Goal: Information Seeking & Learning: Learn about a topic

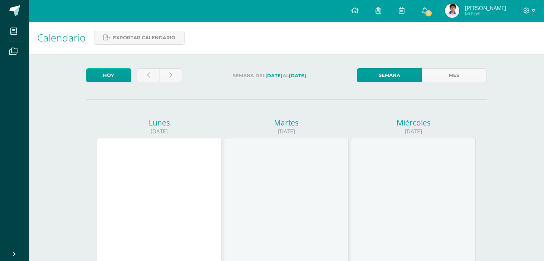
click at [425, 15] on link "1" at bounding box center [424, 10] width 23 height 21
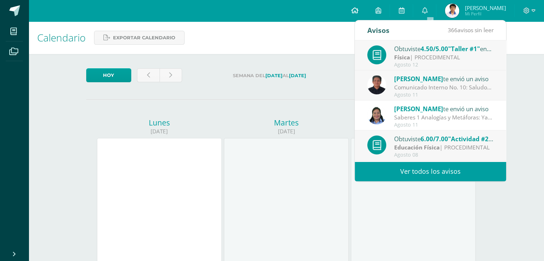
click at [355, 6] on link at bounding box center [354, 10] width 24 height 21
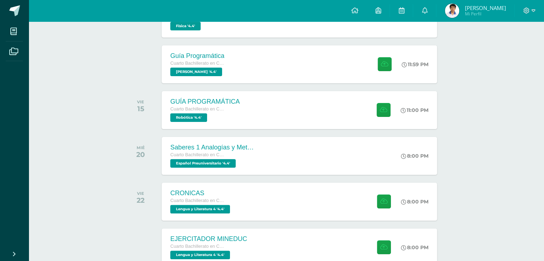
scroll to position [138, 0]
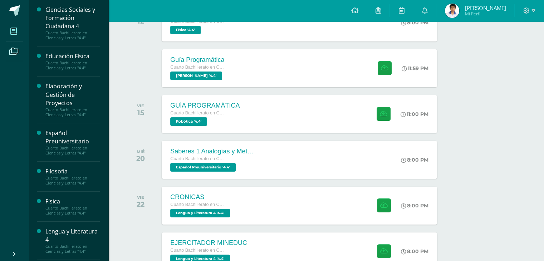
click at [11, 29] on icon at bounding box center [13, 31] width 6 height 7
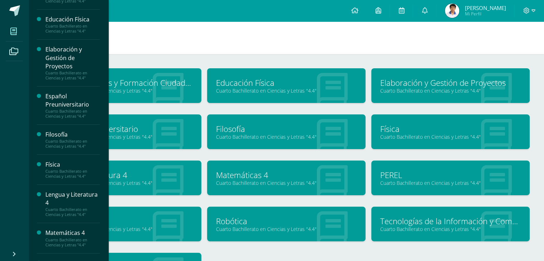
scroll to position [37, 0]
click at [91, 64] on div "Elaboración y Gestión de Proyectos" at bounding box center [72, 57] width 54 height 25
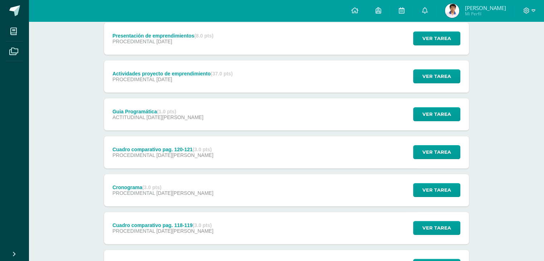
scroll to position [157, 0]
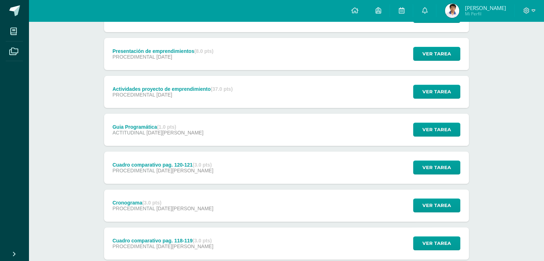
click at [357, 89] on div "Actividades proyecto de emprendimiento (37.0 pts) PROCEDIMENTAL 12 de Septiembr…" at bounding box center [286, 92] width 365 height 32
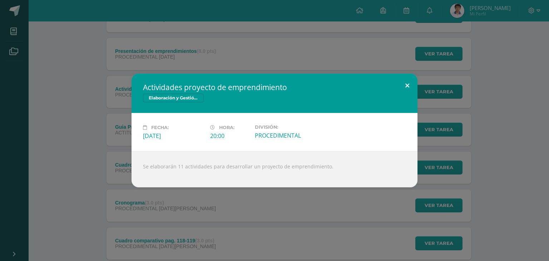
click at [401, 82] on button at bounding box center [407, 86] width 20 height 24
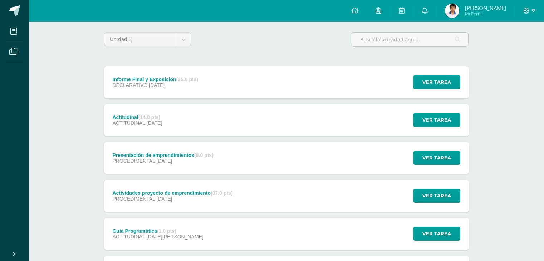
scroll to position [51, 0]
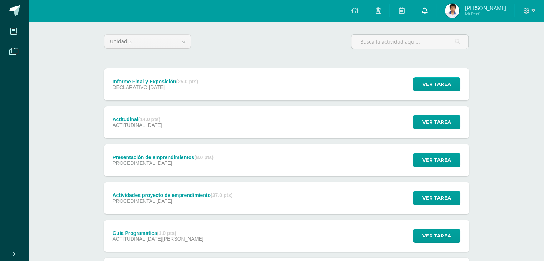
click at [423, 16] on link at bounding box center [424, 10] width 23 height 21
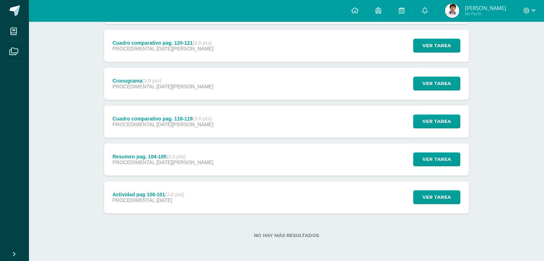
scroll to position [0, 0]
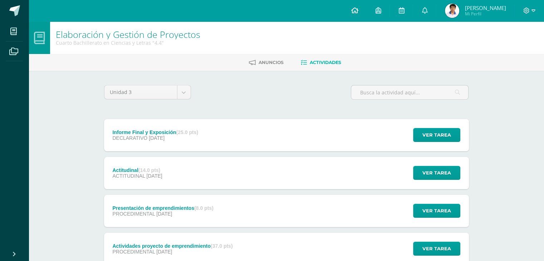
click at [358, 9] on icon at bounding box center [354, 10] width 7 height 6
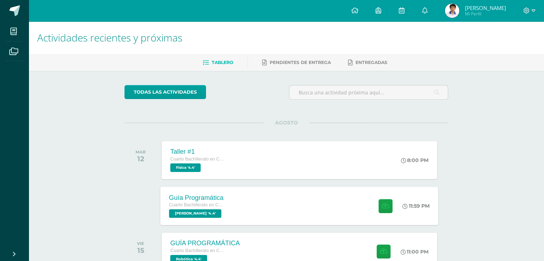
click at [316, 215] on div "Guía Programática Cuarto Bachillerato en Ciencias y Letras [PERSON_NAME] '4.4' …" at bounding box center [300, 206] width 278 height 38
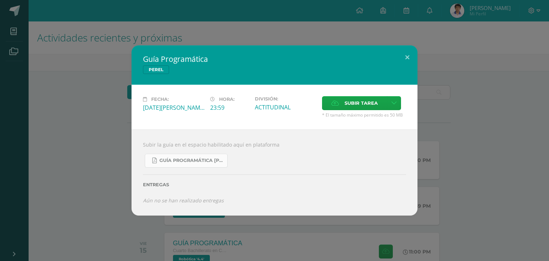
click at [186, 156] on link "Guía Programática [PERSON_NAME] 4to [PERSON_NAME] - Bloque 3 - Profe. [PERSON_N…" at bounding box center [186, 161] width 83 height 14
click at [405, 52] on button at bounding box center [407, 57] width 20 height 24
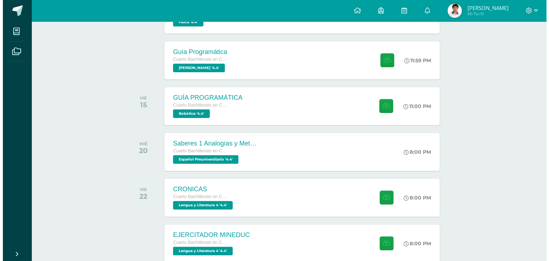
scroll to position [154, 0]
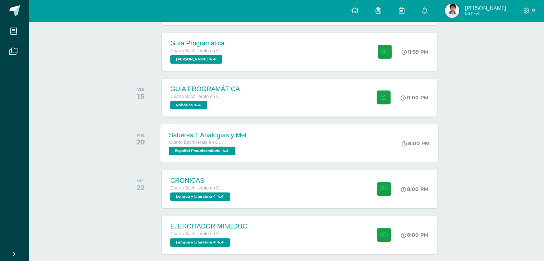
click at [295, 132] on div "Saberes 1 Analogías y Metáforas Cuarto Bachillerato en Ciencias y Letras Españo…" at bounding box center [300, 143] width 278 height 38
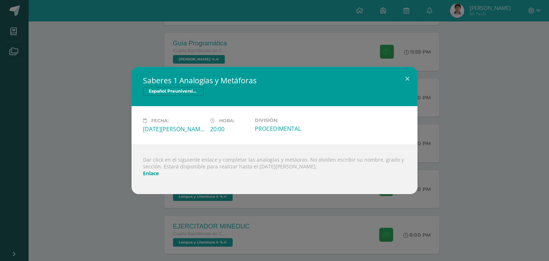
click at [152, 175] on link "Enlace" at bounding box center [151, 173] width 16 height 7
